Goal: Feedback & Contribution: Contribute content

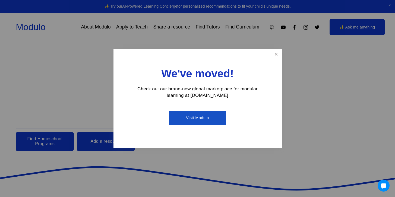
scroll to position [55, 0]
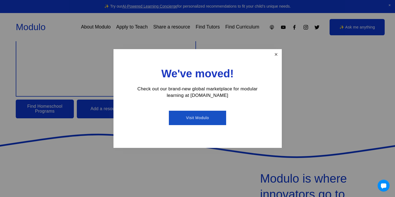
click at [272, 54] on link "Close" at bounding box center [277, 55] width 10 height 10
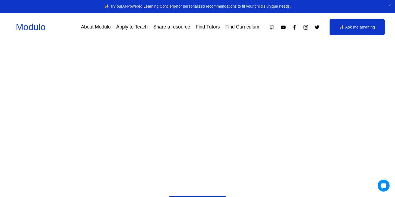
scroll to position [1111, 0]
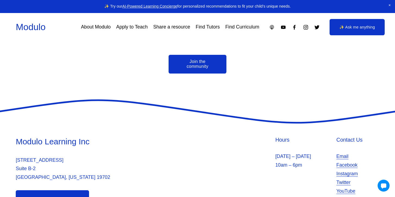
scroll to position [1255, 0]
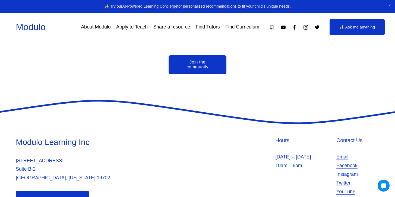
click at [201, 58] on link "Join the community" at bounding box center [198, 64] width 58 height 19
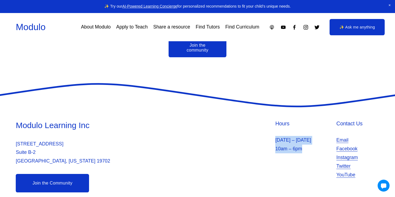
drag, startPoint x: 263, startPoint y: 131, endPoint x: 313, endPoint y: 168, distance: 61.9
click at [314, 168] on div "Modulo Learning Inc 2035 Sunset Lake Suite Suite B-2 Newark, Delaware 19702 Hou…" at bounding box center [197, 156] width 395 height 73
click at [313, 168] on div "Modulo Learning Inc 2035 Sunset Lake Suite Suite B-2 Newark, Delaware 19702 Hou…" at bounding box center [197, 156] width 395 height 73
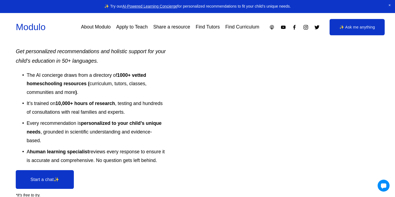
scroll to position [781, 0]
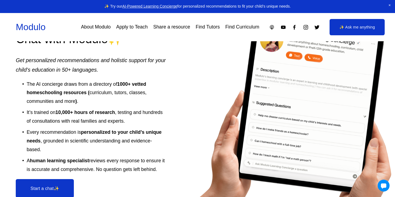
click at [104, 26] on link "About Modulo" at bounding box center [96, 27] width 30 height 10
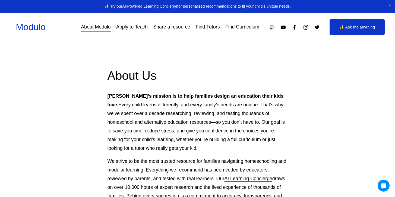
click at [143, 25] on link "Apply to Teach" at bounding box center [132, 27] width 32 height 10
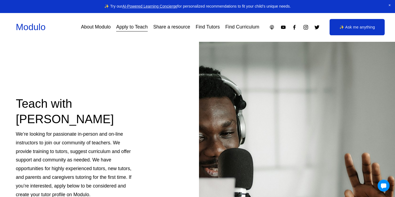
click at [170, 27] on link "Share a resource" at bounding box center [171, 27] width 37 height 10
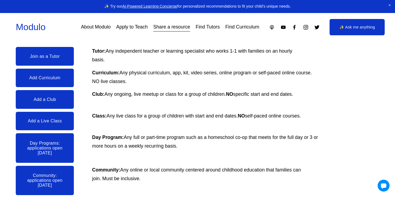
scroll to position [104, 0]
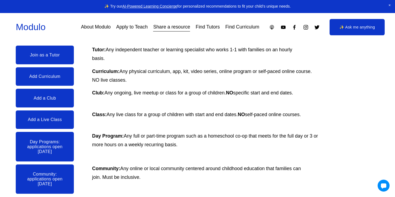
drag, startPoint x: 115, startPoint y: 49, endPoint x: 191, endPoint y: 149, distance: 125.4
click at [191, 149] on div "❤️ Share a learning resource We’re so excited to welcome you to the Modulo comm…" at bounding box center [197, 77] width 395 height 278
click at [191, 149] on p "Day Program: Any full or part-time program such as a homeschool co-op that meet…" at bounding box center [205, 140] width 226 height 17
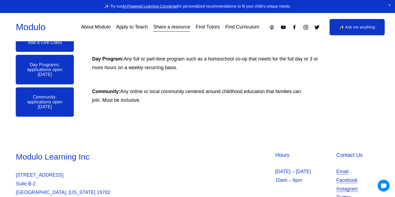
scroll to position [182, 0]
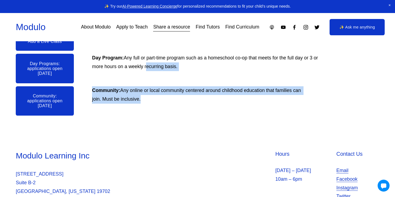
drag, startPoint x: 152, startPoint y: 105, endPoint x: 151, endPoint y: 65, distance: 40.0
click at [151, 65] on p "Day Program: Any full or part-time program such as a homeschool co-op that meet…" at bounding box center [205, 62] width 226 height 17
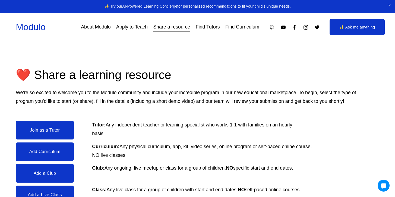
scroll to position [30, 0]
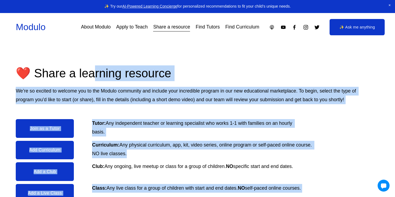
drag, startPoint x: 95, startPoint y: 71, endPoint x: 158, endPoint y: 156, distance: 106.4
click at [159, 156] on div "❤️ Share a learning resource We’re so excited to welcome you to the Modulo comm…" at bounding box center [197, 150] width 395 height 278
click at [158, 156] on p "Curriculum: Any physical curriculum, app, kit, video series, online program or …" at bounding box center [205, 149] width 226 height 17
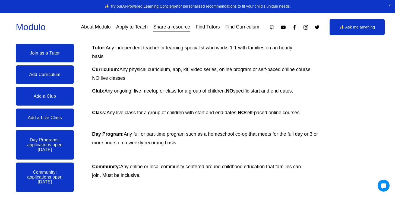
scroll to position [106, 0]
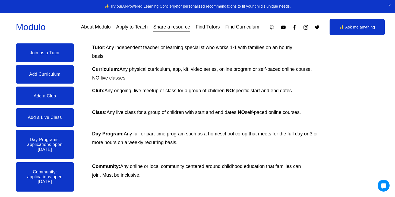
click at [120, 77] on p "Curriculum: Any physical curriculum, app, kit, video series, online program or …" at bounding box center [205, 73] width 226 height 17
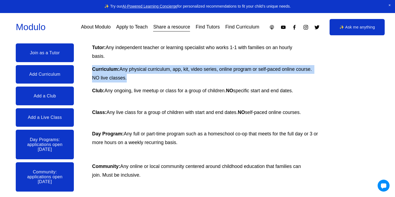
click at [120, 77] on p "Curriculum: Any physical curriculum, app, kit, video series, online program or …" at bounding box center [205, 73] width 226 height 17
